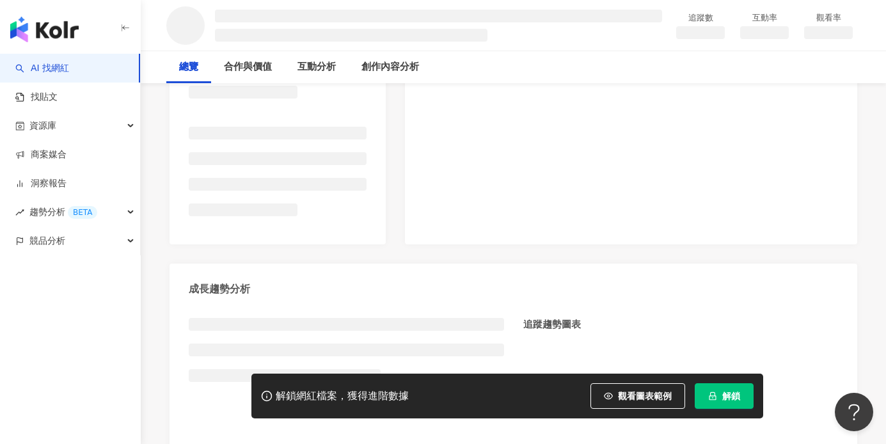
scroll to position [485, 0]
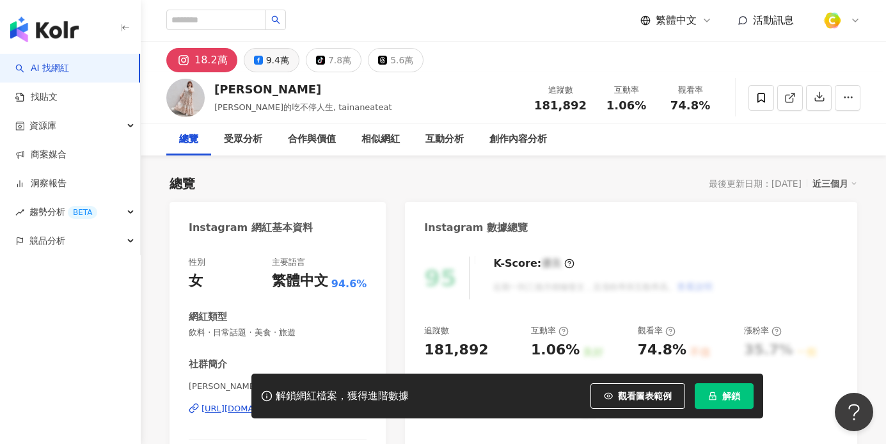
click at [279, 66] on div "9.4萬" at bounding box center [277, 60] width 23 height 18
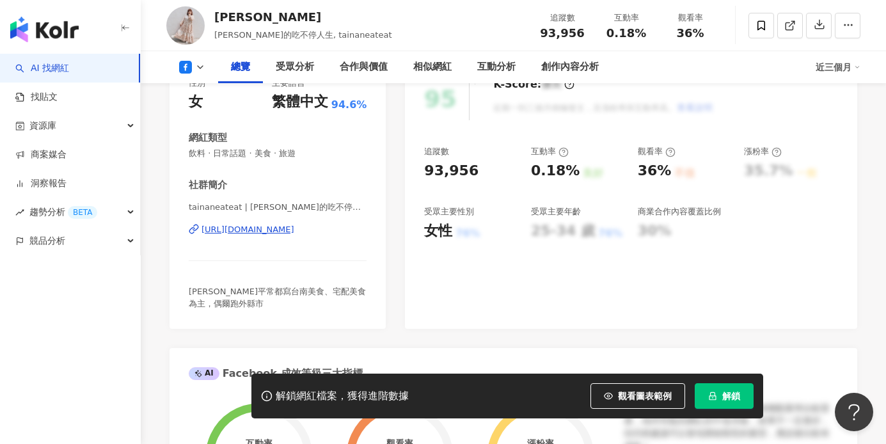
scroll to position [159, 0]
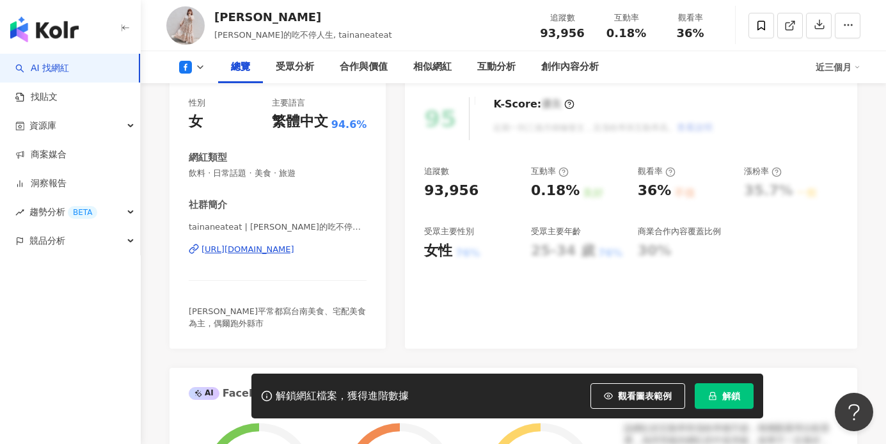
click at [289, 250] on div "https://www.facebook.com/464952853567361" at bounding box center [248, 250] width 93 height 12
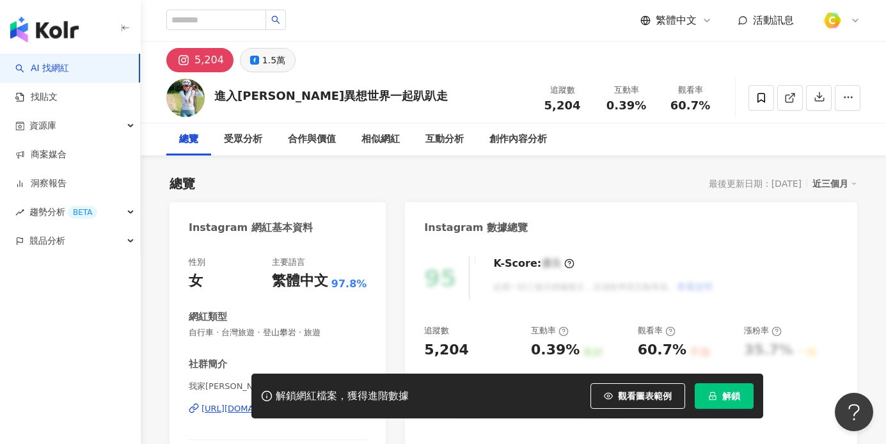
click at [280, 61] on button "1.5萬" at bounding box center [268, 60] width 56 height 24
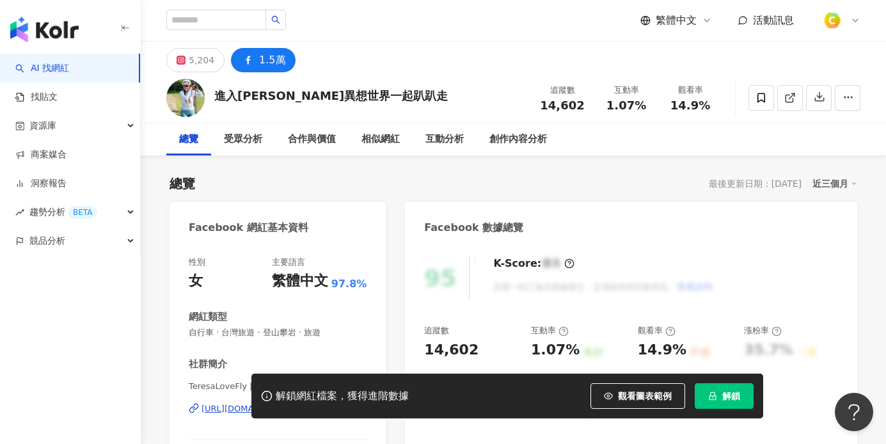
scroll to position [181, 0]
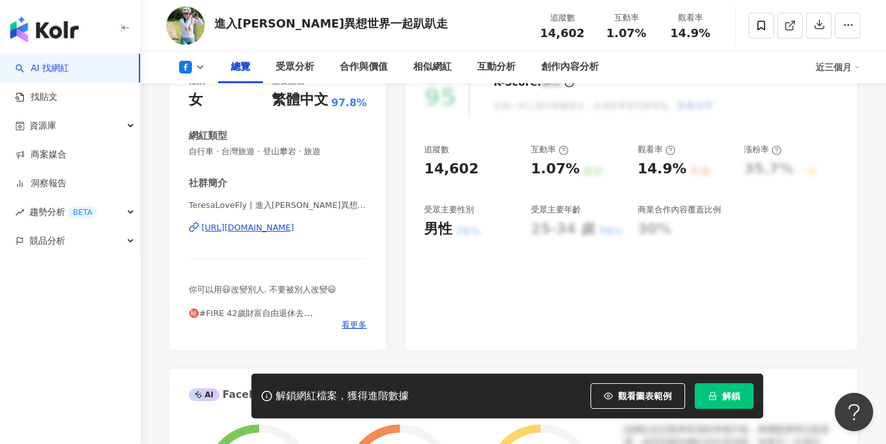
click at [294, 227] on div "https://www.facebook.com/102604891135892" at bounding box center [248, 228] width 93 height 12
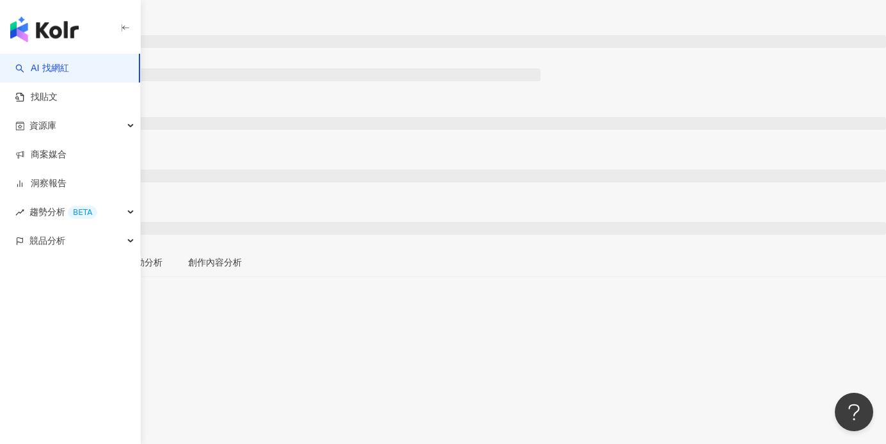
scroll to position [246, 0]
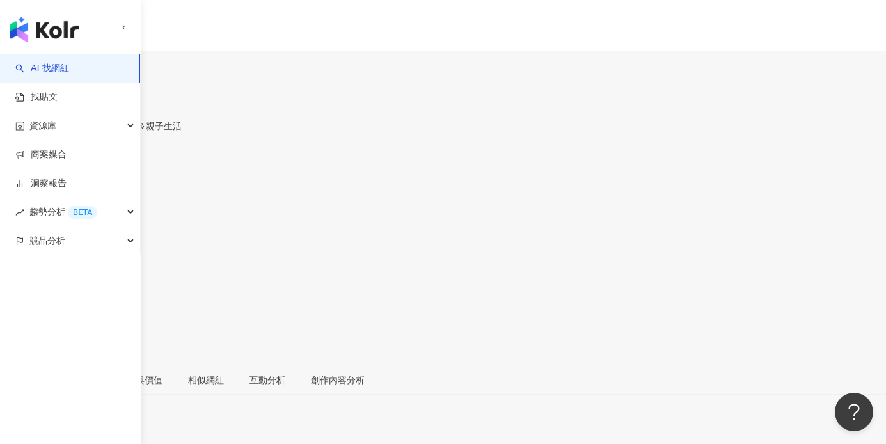
click at [67, 70] on div "27.5萬" at bounding box center [52, 75] width 29 height 10
drag, startPoint x: 264, startPoint y: 57, endPoint x: 260, endPoint y: 66, distance: 9.5
click at [67, 70] on div "27.5萬" at bounding box center [52, 75] width 29 height 10
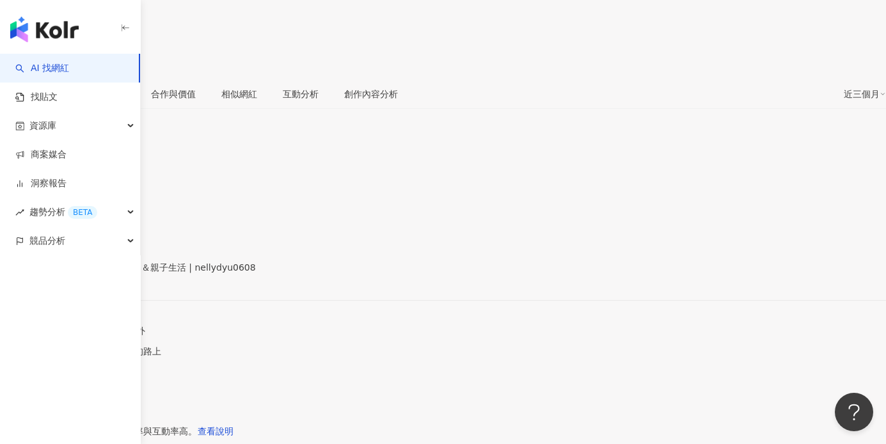
scroll to position [148, 0]
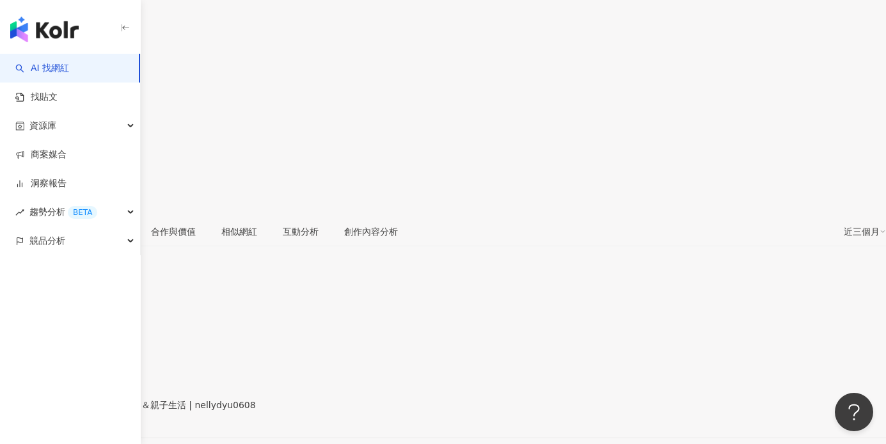
click at [113, 411] on div "https://www.facebook.com/117589811621705" at bounding box center [63, 416] width 100 height 10
